Goal: Information Seeking & Learning: Learn about a topic

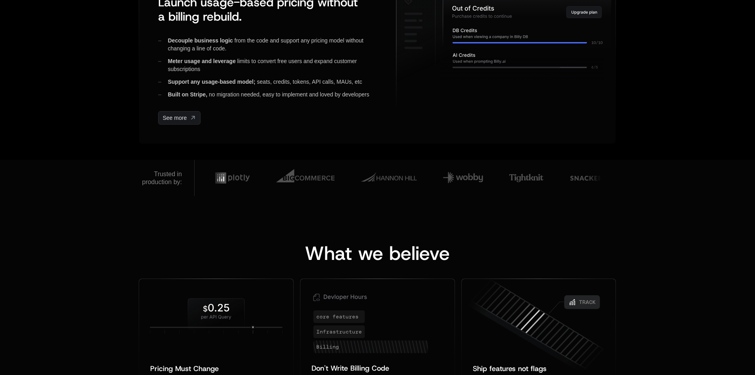
scroll to position [436, 0]
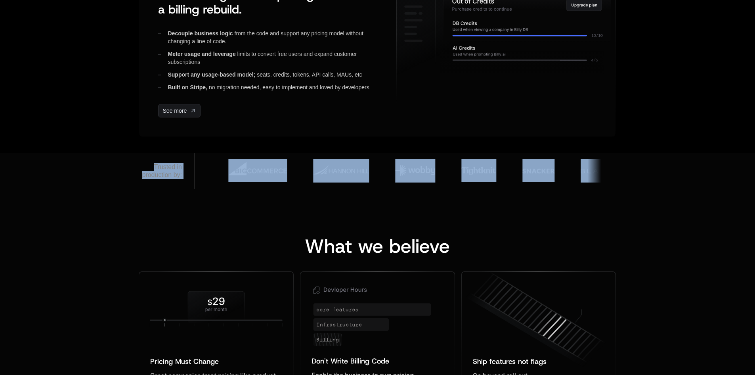
drag, startPoint x: 130, startPoint y: 164, endPoint x: 241, endPoint y: 195, distance: 115.9
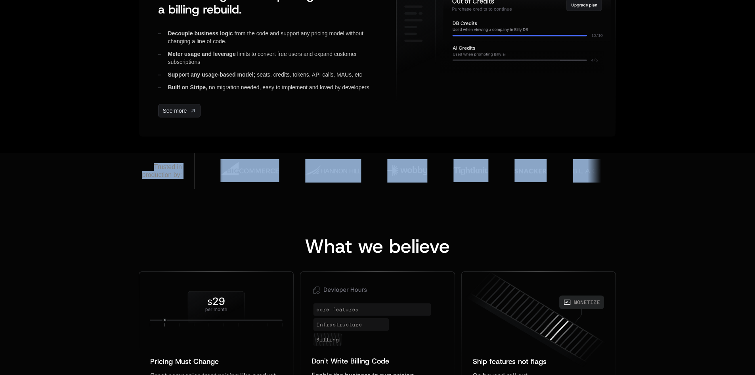
click at [580, 175] on img at bounding box center [606, 170] width 67 height 23
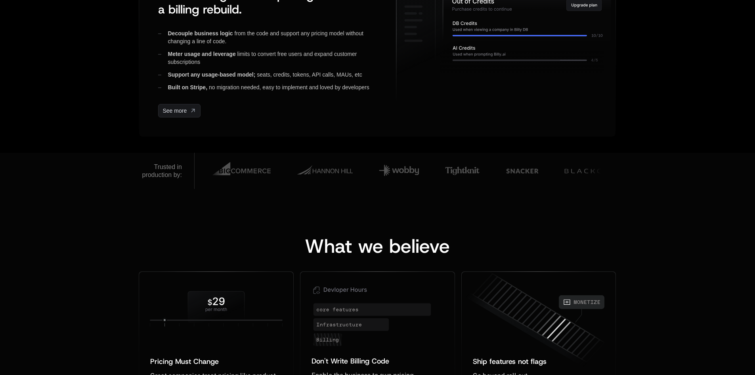
click at [698, 190] on div "What we believe Pricing Must Change ﻿ ﻿ Great companies treat pricing like prod…" at bounding box center [377, 328] width 755 height 278
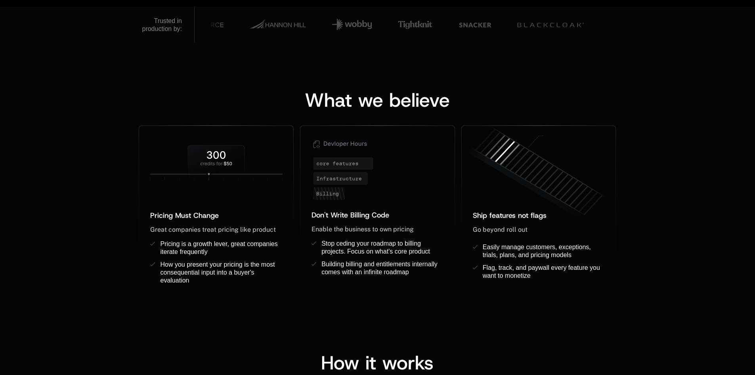
scroll to position [595, 0]
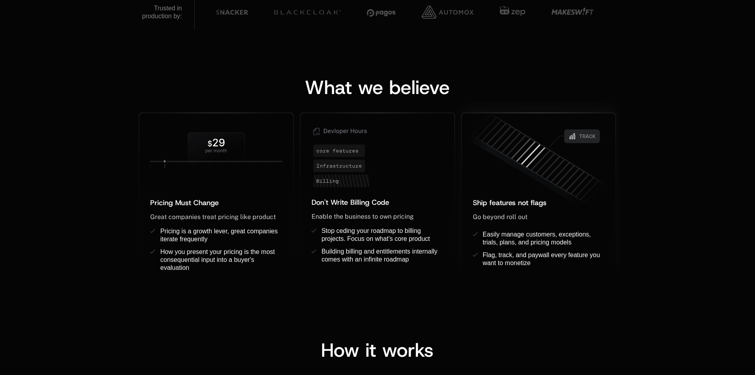
click at [521, 198] on span "Ship features not flags" at bounding box center [510, 203] width 74 height 10
click at [536, 149] on icon at bounding box center [540, 182] width 171 height 122
click at [359, 185] on icon at bounding box center [378, 155] width 154 height 84
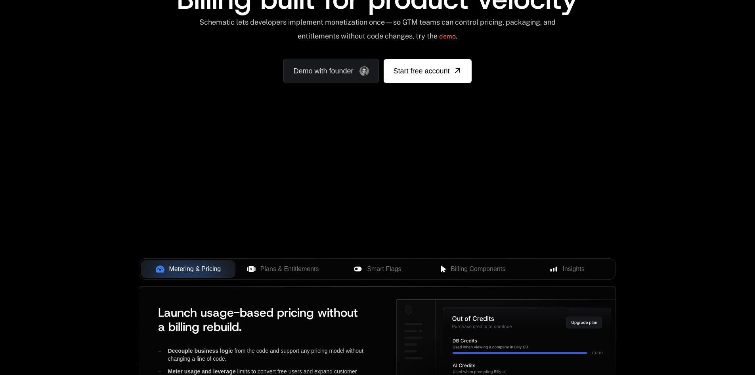
scroll to position [198, 0]
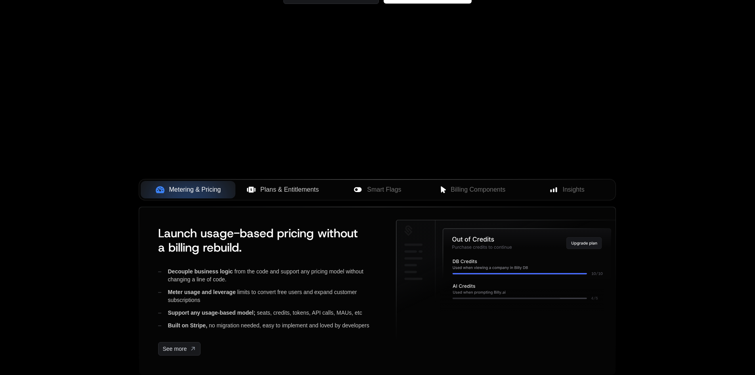
click at [284, 182] on button "Plans & Entitlements" at bounding box center [283, 189] width 95 height 17
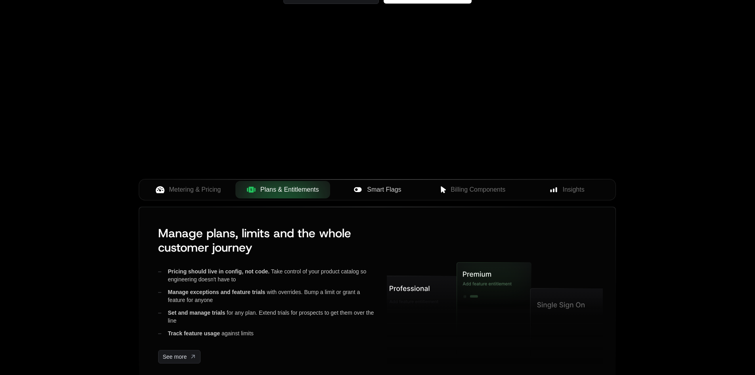
click at [396, 186] on span "Smart Flags" at bounding box center [384, 190] width 34 height 10
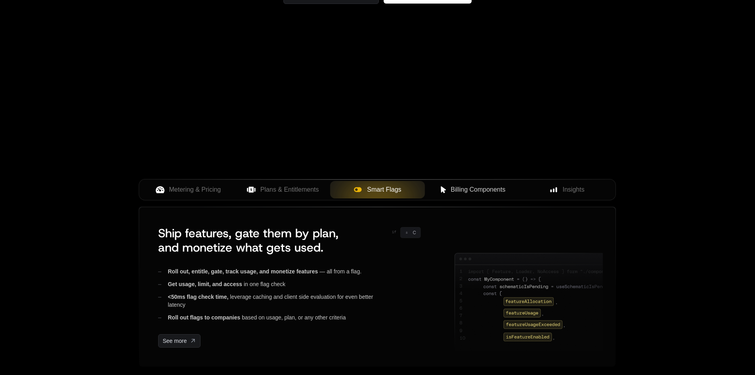
click at [483, 192] on span "Billing Components" at bounding box center [478, 190] width 55 height 10
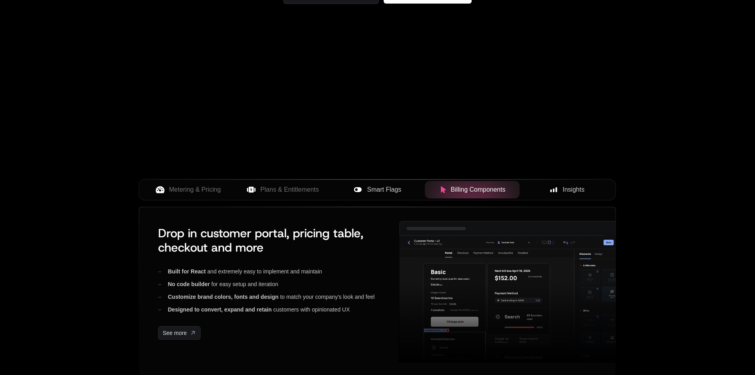
click at [575, 186] on span "Insights" at bounding box center [574, 190] width 22 height 10
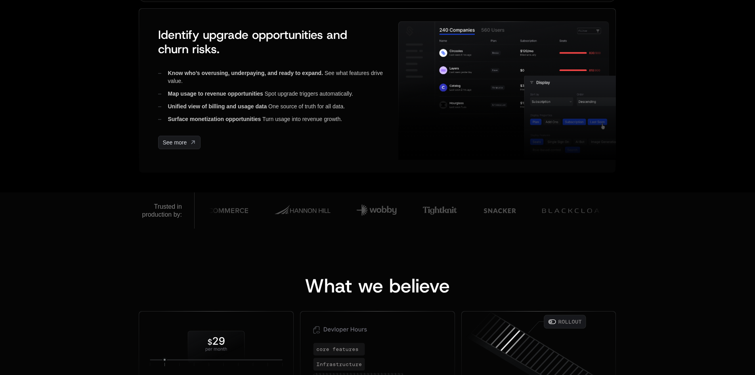
scroll to position [515, 0]
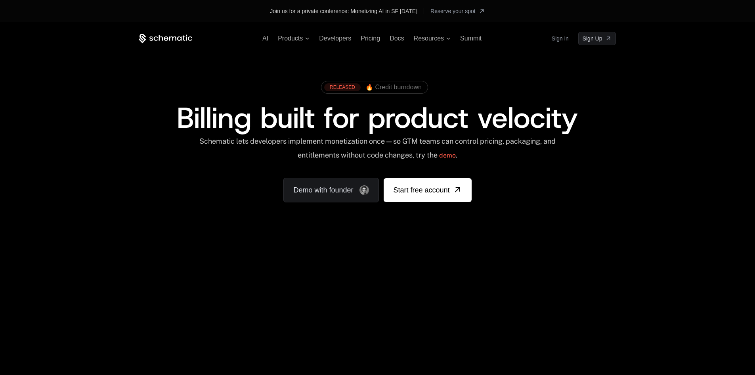
click at [259, 37] on div "AI Products Developers Pricing Docs Resources Summit Sign in Sign Up" at bounding box center [377, 38] width 477 height 13
click at [264, 37] on span "AI" at bounding box center [265, 38] width 6 height 7
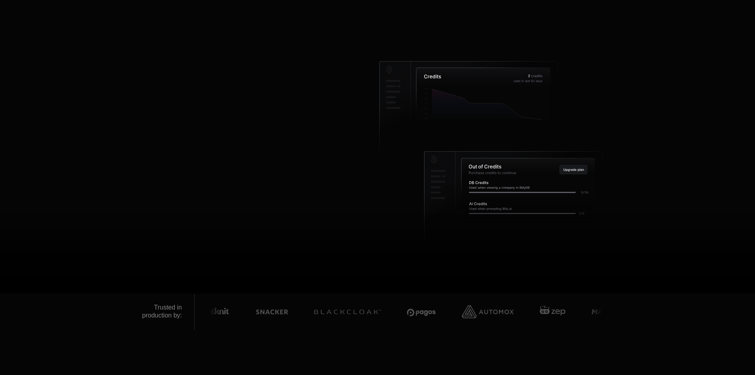
click at [336, 37] on div "Monetize AI with credits Charge APIs, unify revenue, monetize AI, and more. Sch…" at bounding box center [377, 158] width 477 height 270
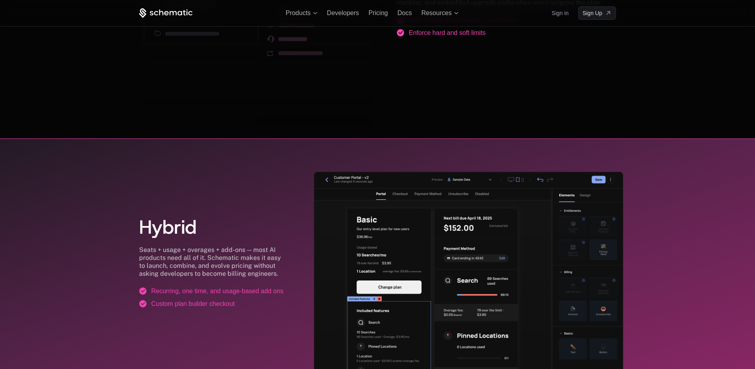
scroll to position [1071, 0]
